Goal: Transaction & Acquisition: Purchase product/service

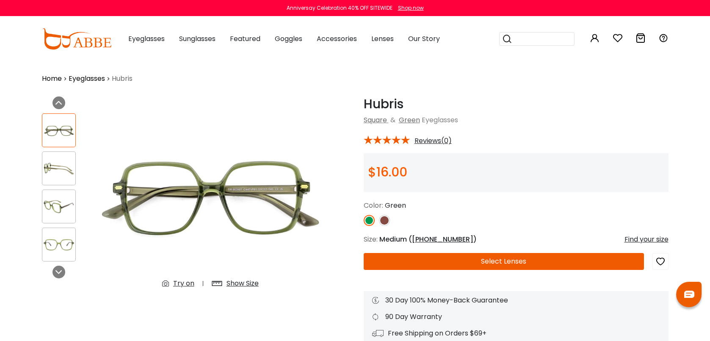
drag, startPoint x: 0, startPoint y: 0, endPoint x: 88, endPoint y: 44, distance: 98.1
click at [88, 44] on img at bounding box center [76, 38] width 69 height 21
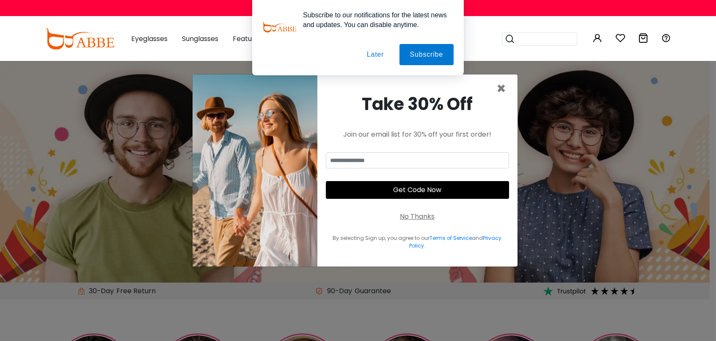
click at [386, 57] on button "Later" at bounding box center [376, 54] width 38 height 21
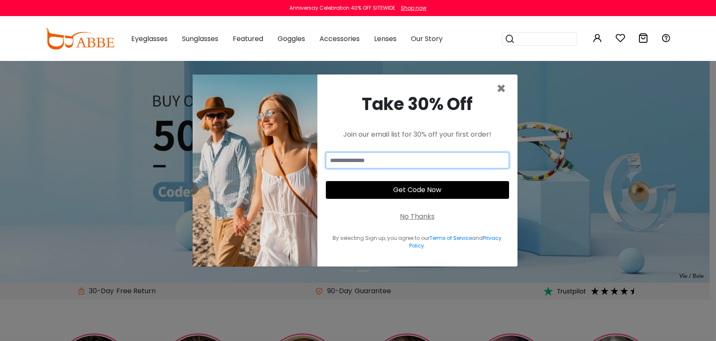
click at [456, 159] on input "email" at bounding box center [417, 160] width 183 height 16
type input "**********"
click at [430, 189] on button "Get Code Now" at bounding box center [417, 190] width 183 height 18
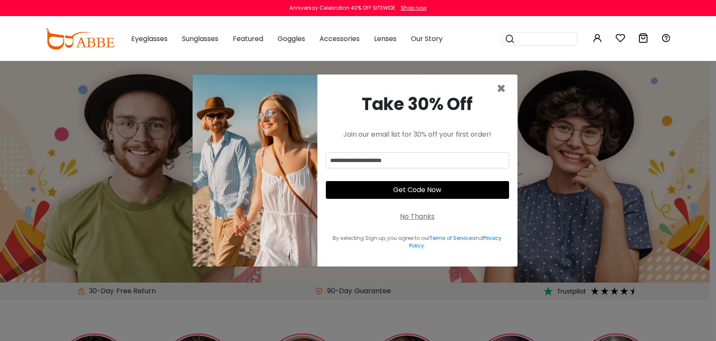
click at [406, 191] on button "Get Code Now" at bounding box center [417, 190] width 183 height 18
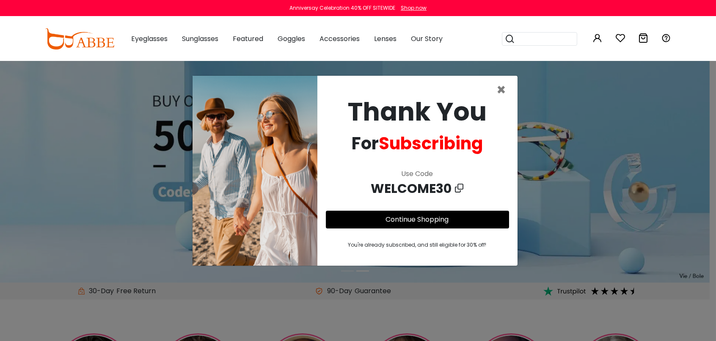
click at [432, 220] on link "Continue Shopping" at bounding box center [417, 220] width 63 height 10
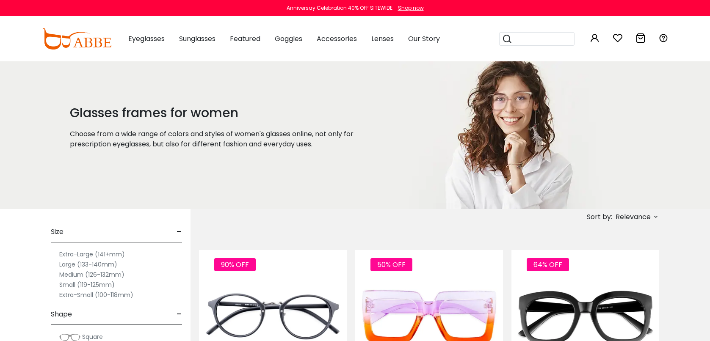
click at [88, 251] on label "Extra-Large (141+mm)" at bounding box center [92, 254] width 66 height 10
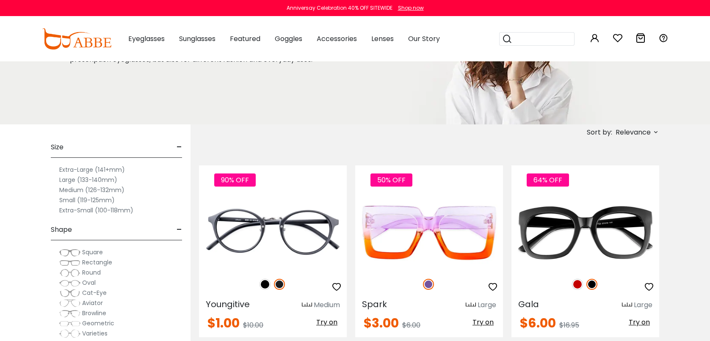
click at [117, 175] on div "Large (133-140mm)" at bounding box center [116, 180] width 131 height 10
click at [107, 191] on label "Medium (126-132mm)" at bounding box center [91, 190] width 65 height 10
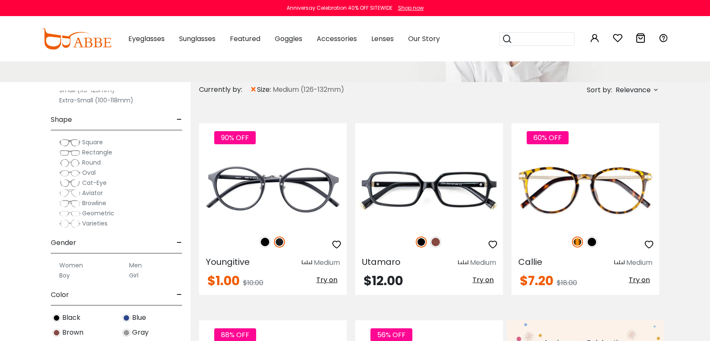
click at [252, 88] on span "×" at bounding box center [253, 89] width 7 height 15
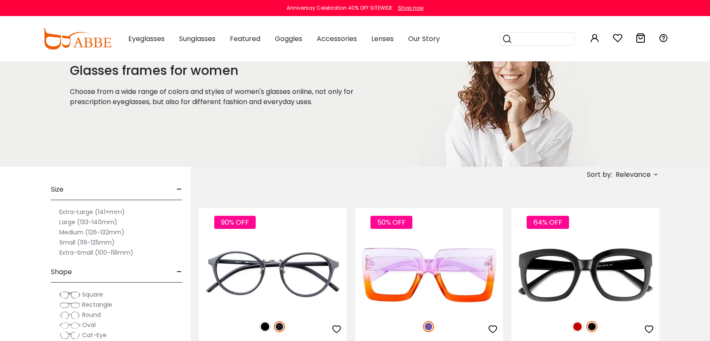
click at [91, 212] on label "Extra-Large (141+mm)" at bounding box center [92, 212] width 66 height 10
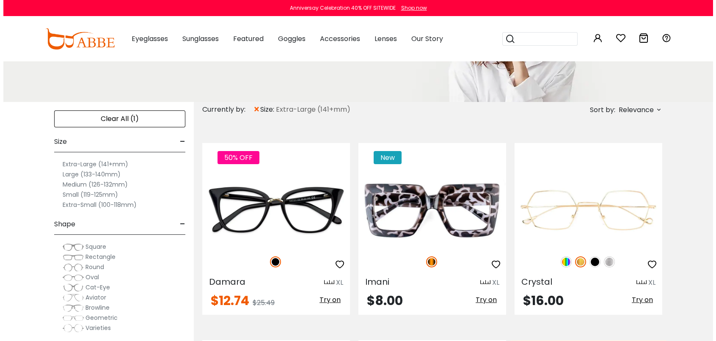
scroll to position [127, 0]
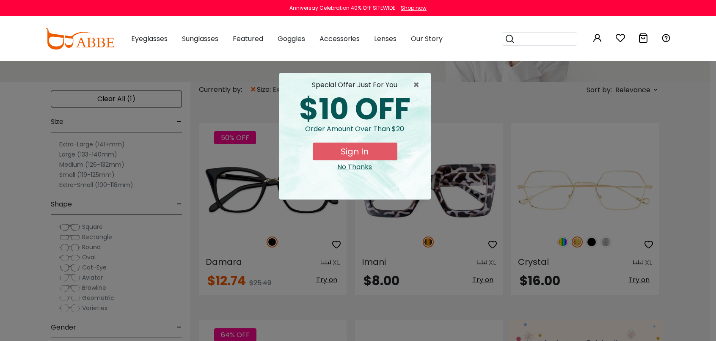
click at [362, 151] on button "Sign In" at bounding box center [355, 152] width 85 height 18
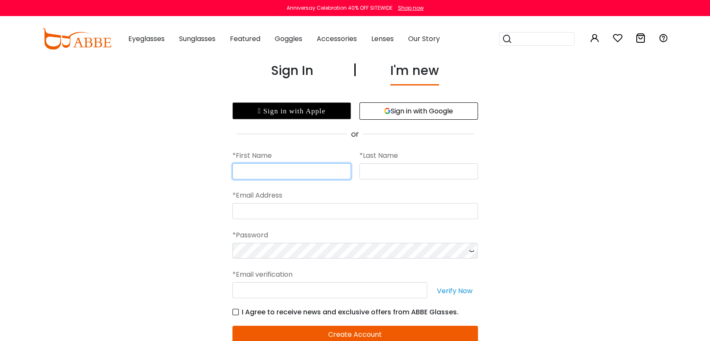
click at [303, 171] on input "text" at bounding box center [291, 171] width 119 height 16
type input "*****"
type input "********"
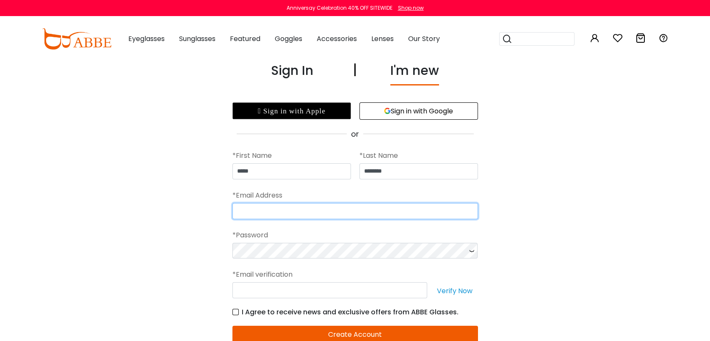
type input "**********"
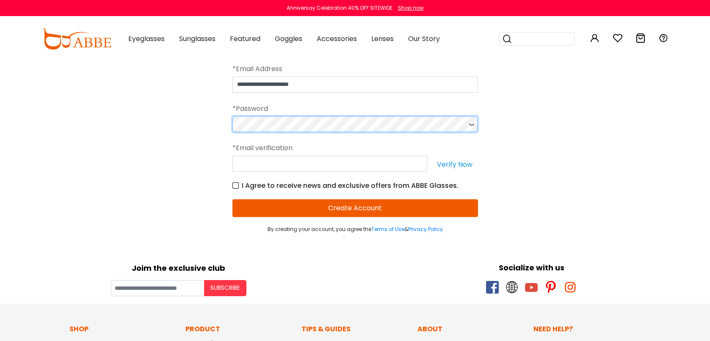
scroll to position [127, 0]
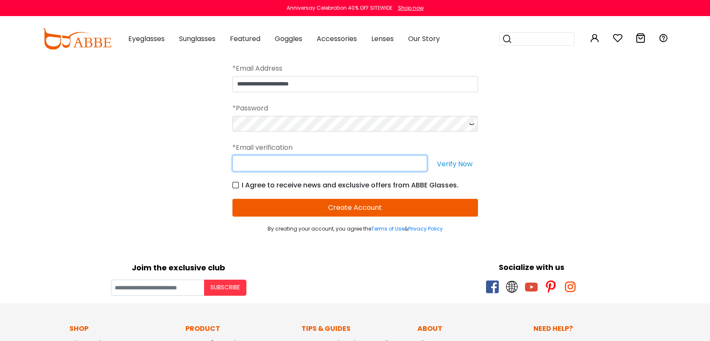
click at [383, 160] on input "text" at bounding box center [329, 163] width 195 height 16
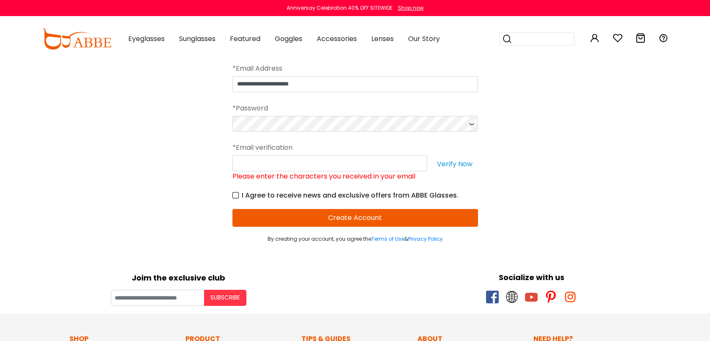
click at [396, 215] on button "Create Account" at bounding box center [355, 218] width 246 height 18
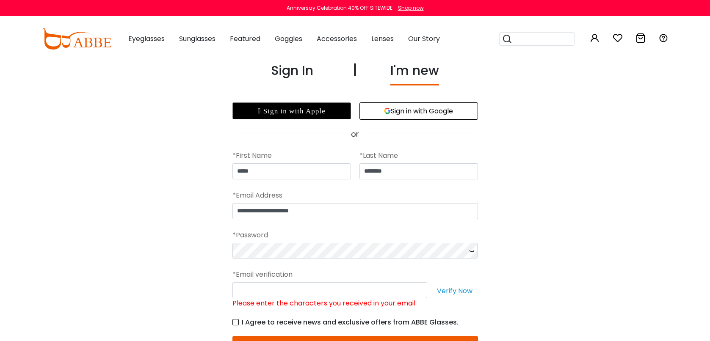
scroll to position [0, 0]
click at [415, 76] on div "I'm new" at bounding box center [414, 73] width 49 height 25
click at [471, 249] on icon at bounding box center [472, 251] width 8 height 16
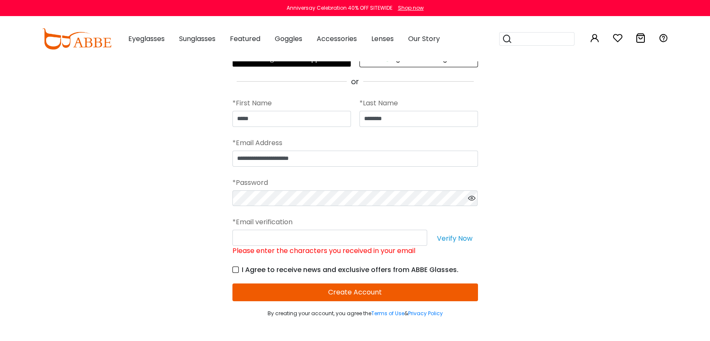
scroll to position [127, 0]
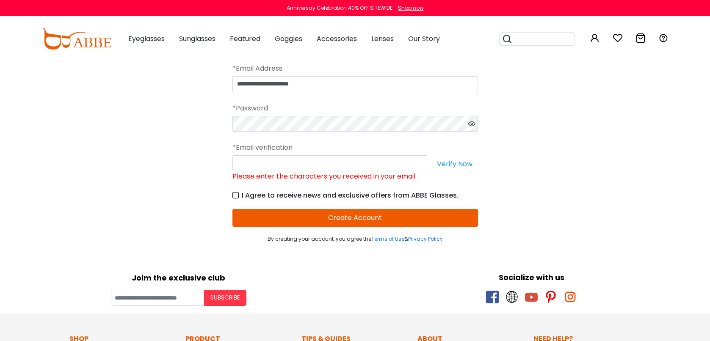
drag, startPoint x: 373, startPoint y: 218, endPoint x: 373, endPoint y: 213, distance: 5.1
click at [373, 213] on button "Create Account" at bounding box center [355, 218] width 246 height 18
click at [374, 216] on button "Create Account" at bounding box center [355, 218] width 246 height 18
click at [452, 162] on button "Verify Now" at bounding box center [455, 163] width 47 height 16
drag, startPoint x: 378, startPoint y: 220, endPoint x: 578, endPoint y: 207, distance: 200.3
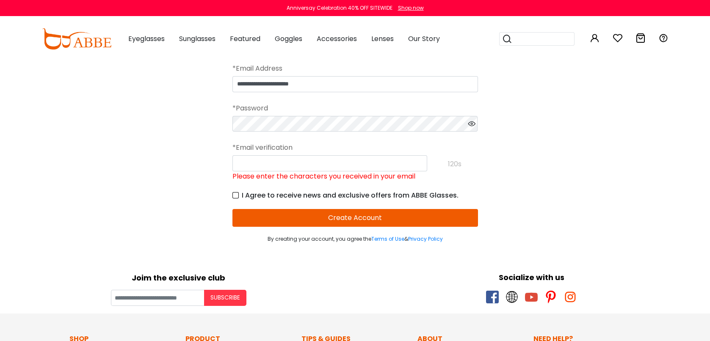
click at [578, 207] on div "**********" at bounding box center [355, 89] width 710 height 310
paste input "******"
type input "******"
click at [344, 217] on form "**********" at bounding box center [355, 128] width 246 height 231
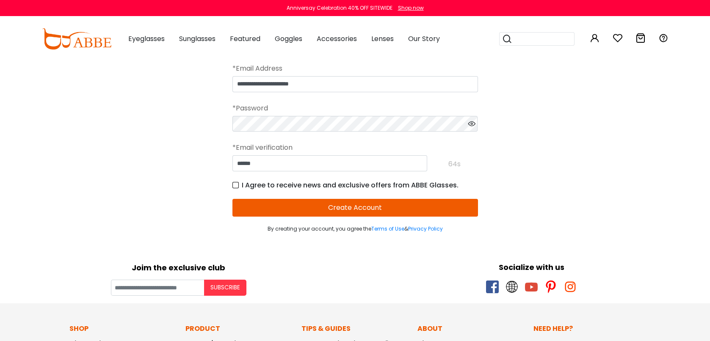
click at [348, 207] on button "Create Account" at bounding box center [355, 208] width 246 height 18
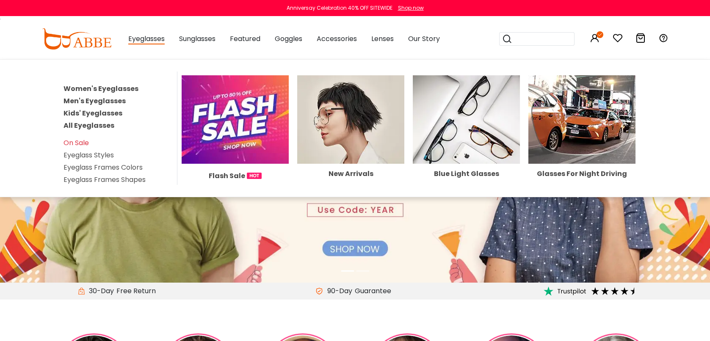
click at [126, 88] on link "Women's Eyeglasses" at bounding box center [101, 89] width 75 height 10
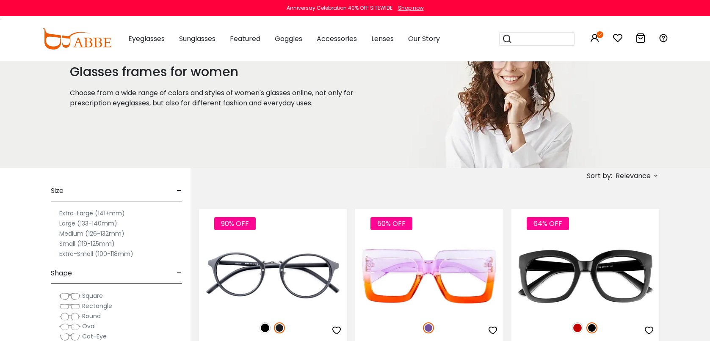
scroll to position [85, 0]
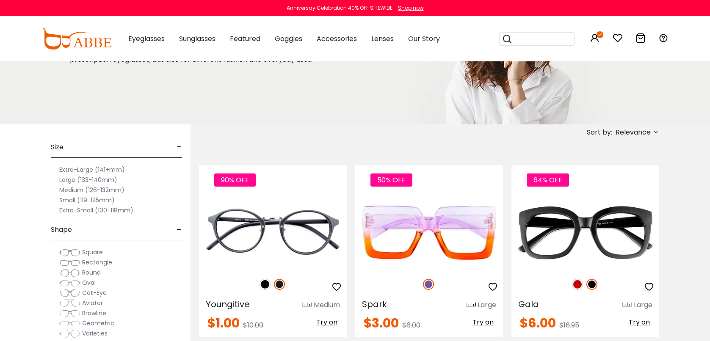
drag, startPoint x: 85, startPoint y: 165, endPoint x: 83, endPoint y: 169, distance: 5.0
click at [85, 168] on label "Extra-Large (141+mm)" at bounding box center [92, 170] width 66 height 10
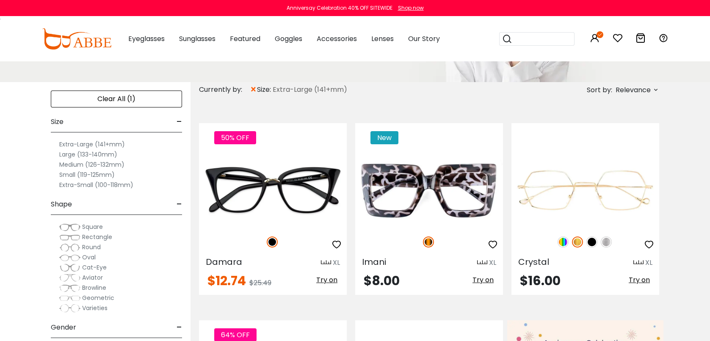
drag, startPoint x: 69, startPoint y: 227, endPoint x: 64, endPoint y: 227, distance: 4.7
click at [69, 227] on img at bounding box center [69, 227] width 21 height 8
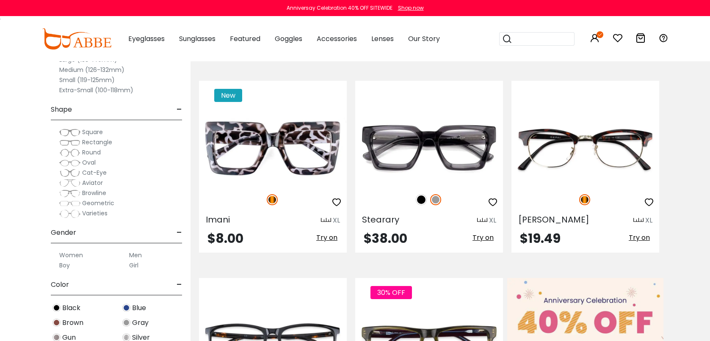
click at [97, 141] on span "Rectangle" at bounding box center [97, 142] width 30 height 8
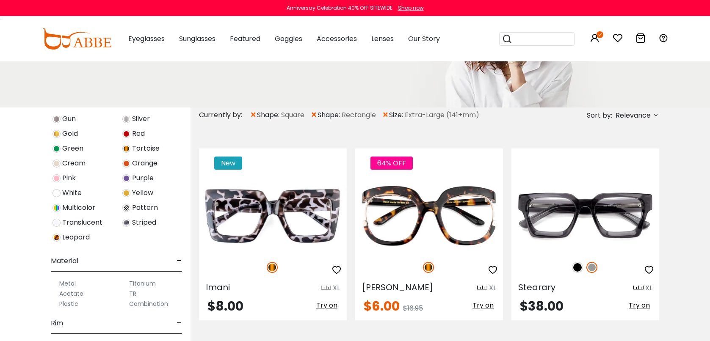
scroll to position [85, 0]
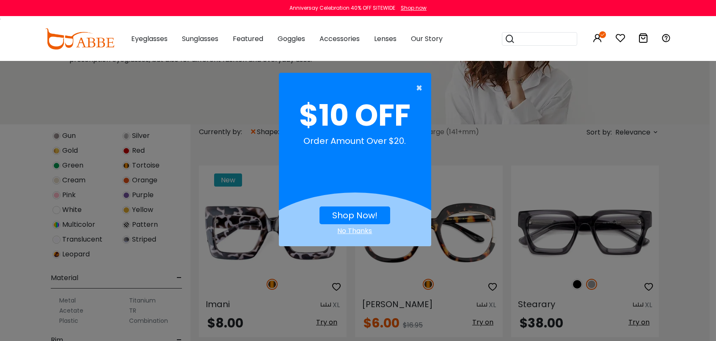
click at [420, 87] on span "×" at bounding box center [422, 88] width 11 height 17
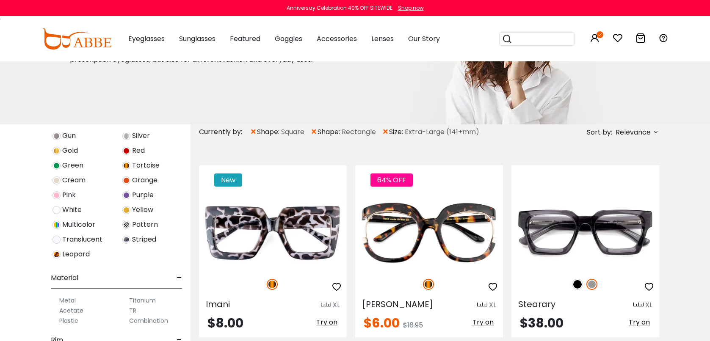
click at [656, 133] on icon at bounding box center [656, 132] width 7 height 7
click at [626, 186] on label "Prices Low To High" at bounding box center [624, 187] width 61 height 10
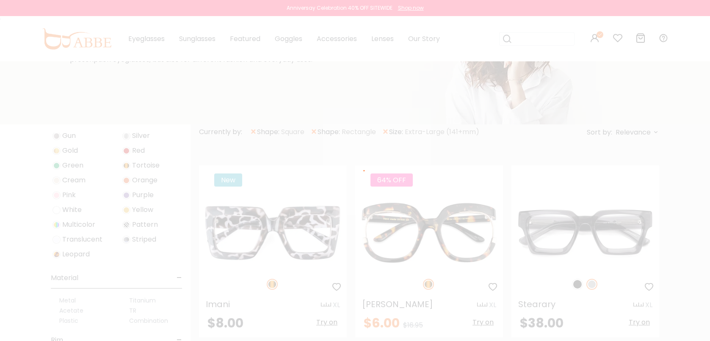
scroll to position [53, 0]
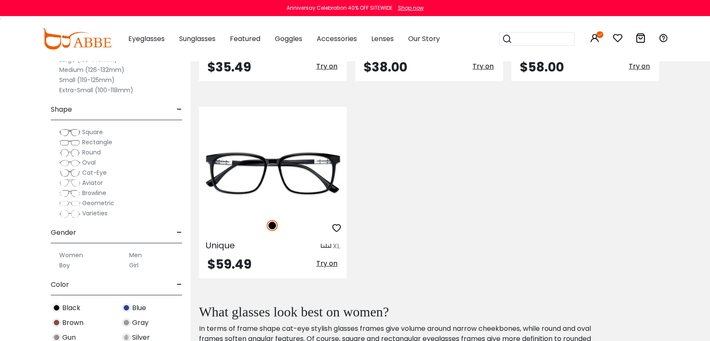
scroll to position [1821, 0]
